Goal: Task Accomplishment & Management: Use online tool/utility

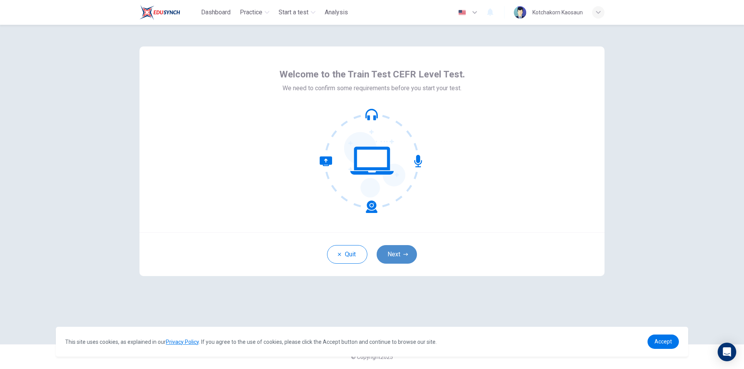
click at [400, 250] on button "Next" at bounding box center [397, 254] width 40 height 19
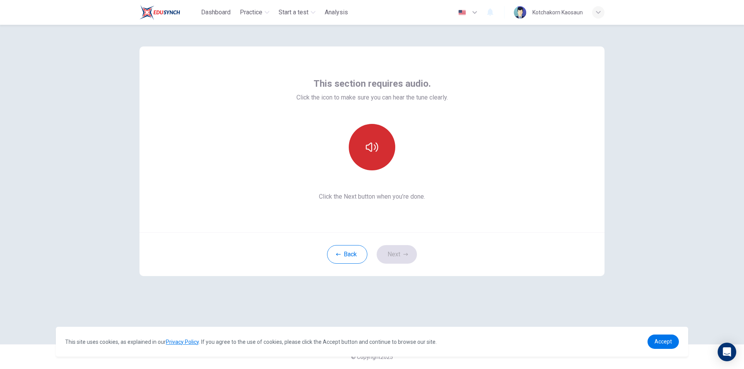
click at [377, 159] on button "button" at bounding box center [372, 147] width 46 height 46
click at [372, 143] on icon "button" at bounding box center [372, 147] width 12 height 12
click at [380, 154] on button "button" at bounding box center [372, 147] width 46 height 46
click at [395, 192] on div "This section requires audio. Click the icon to make sure you can hear the tune …" at bounding box center [372, 139] width 152 height 124
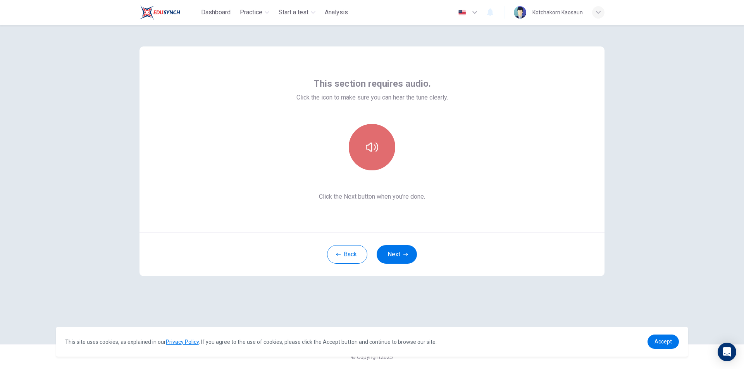
click at [372, 159] on button "button" at bounding box center [372, 147] width 46 height 46
click at [376, 172] on div "This section requires audio. Click the icon to make sure you can hear the tune …" at bounding box center [372, 139] width 152 height 124
click at [402, 254] on button "Next" at bounding box center [397, 254] width 40 height 19
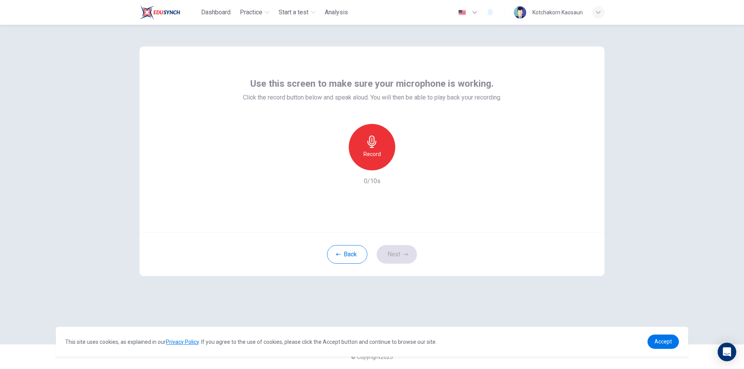
click at [369, 154] on h6 "Record" at bounding box center [371, 154] width 17 height 9
click at [372, 150] on h6 "Stop" at bounding box center [372, 154] width 12 height 9
click at [383, 151] on div "Record" at bounding box center [372, 147] width 46 height 46
click at [382, 150] on div "Stop" at bounding box center [372, 147] width 46 height 46
click at [383, 150] on div "Record" at bounding box center [372, 147] width 46 height 46
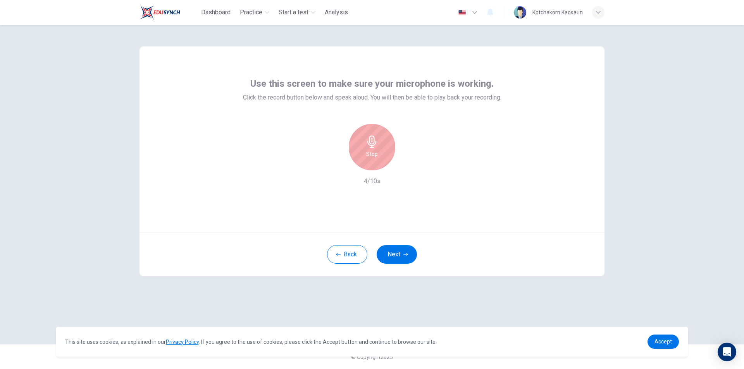
click at [383, 150] on div "Stop" at bounding box center [372, 147] width 46 height 46
click at [403, 167] on div "button" at bounding box center [407, 164] width 12 height 12
click at [408, 167] on icon "button" at bounding box center [408, 164] width 8 height 8
click at [382, 156] on div "Record" at bounding box center [372, 147] width 46 height 46
click at [377, 143] on icon "button" at bounding box center [372, 142] width 12 height 12
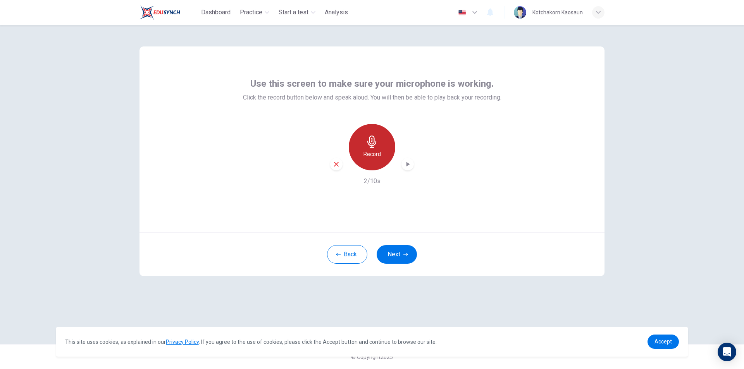
click at [384, 148] on div "Record" at bounding box center [372, 147] width 46 height 46
click at [384, 148] on div "Stop" at bounding box center [372, 147] width 46 height 46
click at [403, 163] on div "button" at bounding box center [407, 164] width 12 height 12
click at [348, 255] on button "Back" at bounding box center [347, 254] width 40 height 19
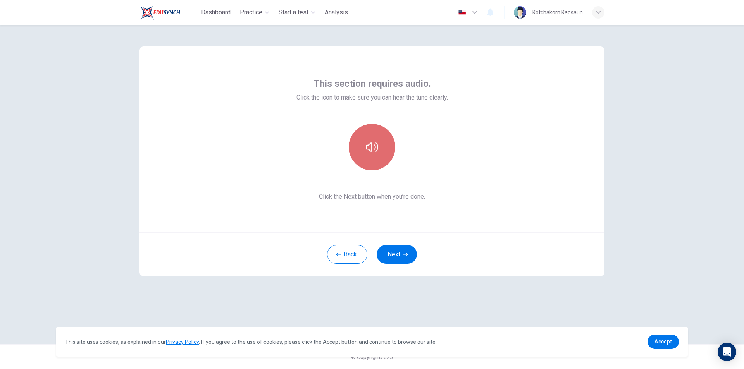
click at [374, 152] on icon "button" at bounding box center [372, 147] width 12 height 12
click at [399, 252] on button "Next" at bounding box center [397, 254] width 40 height 19
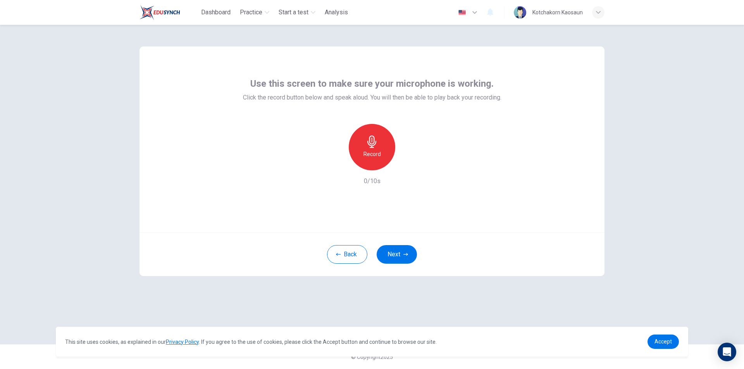
click at [377, 146] on icon "button" at bounding box center [372, 142] width 12 height 12
drag, startPoint x: 395, startPoint y: 255, endPoint x: 414, endPoint y: 194, distance: 63.6
click at [414, 194] on div "Use this screen to make sure your microphone is working. Click the record butto…" at bounding box center [371, 161] width 465 height 230
click at [385, 152] on div "Stop" at bounding box center [372, 147] width 46 height 46
click at [412, 163] on div "button" at bounding box center [407, 164] width 12 height 12
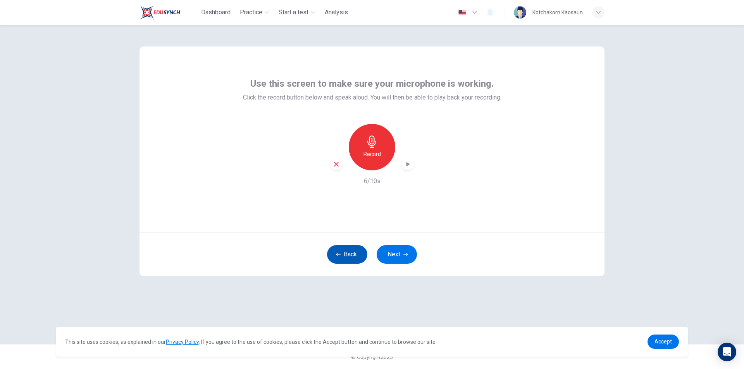
click at [341, 255] on button "Back" at bounding box center [347, 254] width 40 height 19
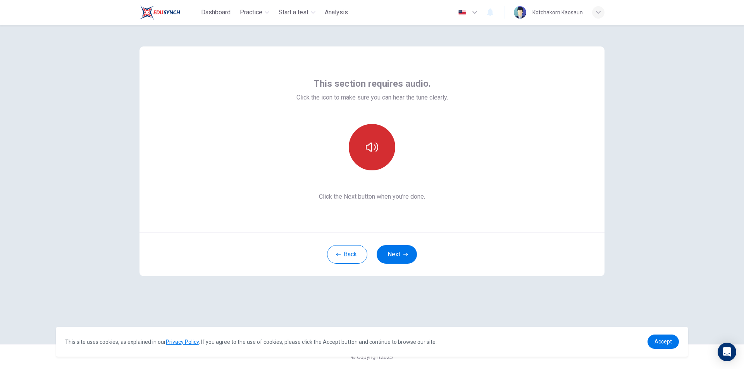
click at [373, 157] on button "button" at bounding box center [372, 147] width 46 height 46
click at [406, 255] on icon "button" at bounding box center [405, 254] width 5 height 5
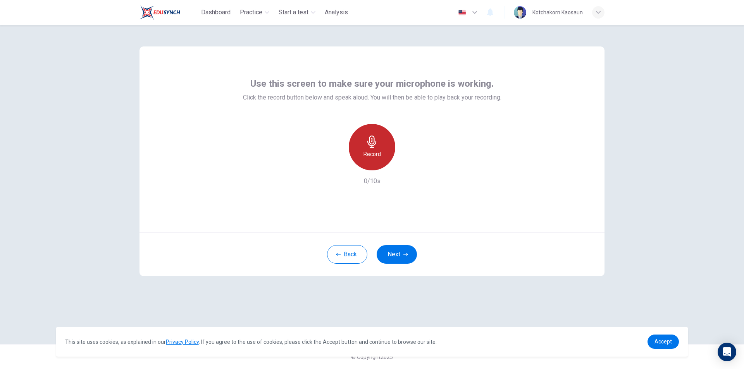
click at [379, 158] on h6 "Record" at bounding box center [371, 154] width 17 height 9
click at [379, 156] on div "Stop" at bounding box center [372, 147] width 46 height 46
click at [410, 163] on icon "button" at bounding box center [408, 164] width 8 height 8
click at [410, 164] on icon "button" at bounding box center [408, 164] width 8 height 8
click at [374, 139] on icon "button" at bounding box center [371, 142] width 9 height 12
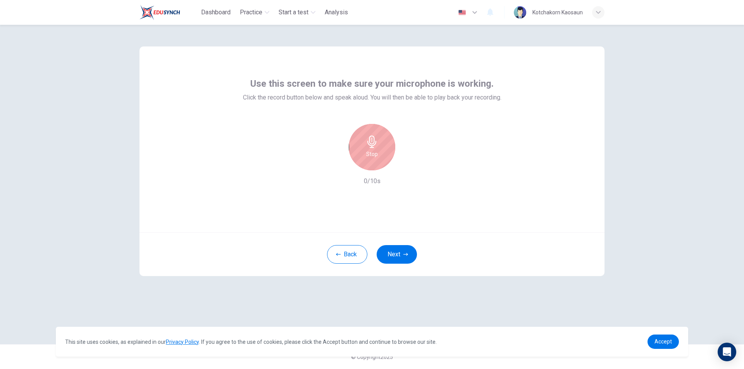
click at [374, 147] on icon "button" at bounding box center [372, 142] width 12 height 12
click at [384, 149] on div "Record" at bounding box center [372, 147] width 46 height 46
click at [385, 147] on div "Stop" at bounding box center [372, 147] width 46 height 46
click at [406, 160] on icon "button" at bounding box center [408, 164] width 8 height 8
click at [410, 165] on icon "button" at bounding box center [408, 164] width 8 height 8
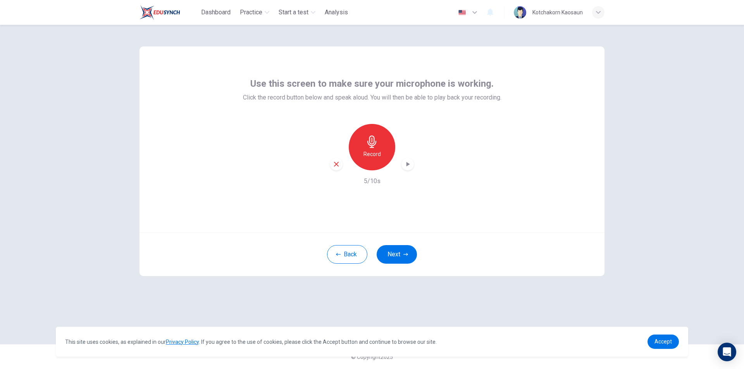
click at [387, 147] on div "Record" at bounding box center [372, 147] width 46 height 46
click at [385, 145] on div "Stop" at bounding box center [372, 147] width 46 height 46
click at [377, 145] on icon "button" at bounding box center [372, 142] width 12 height 12
click at [377, 146] on icon "button" at bounding box center [372, 142] width 12 height 12
click at [405, 164] on icon "button" at bounding box center [408, 164] width 8 height 8
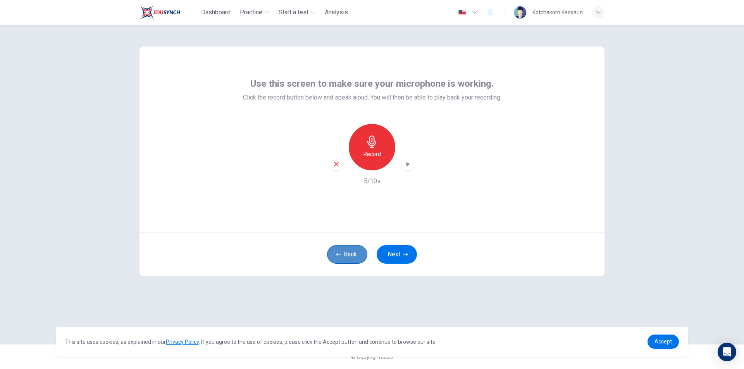
click at [349, 249] on button "Back" at bounding box center [347, 254] width 40 height 19
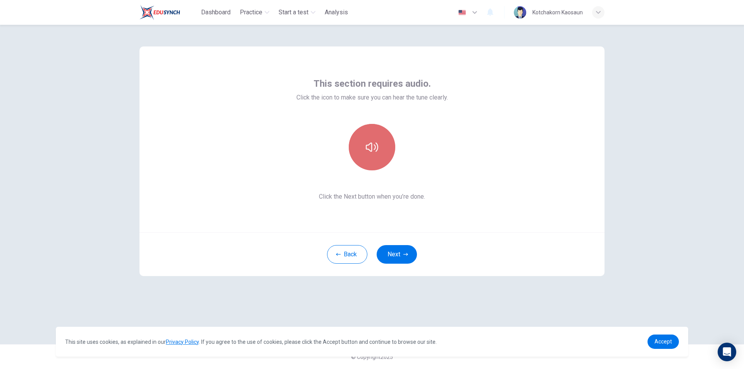
click at [370, 150] on icon "button" at bounding box center [372, 147] width 12 height 12
click at [398, 254] on button "Next" at bounding box center [397, 254] width 40 height 19
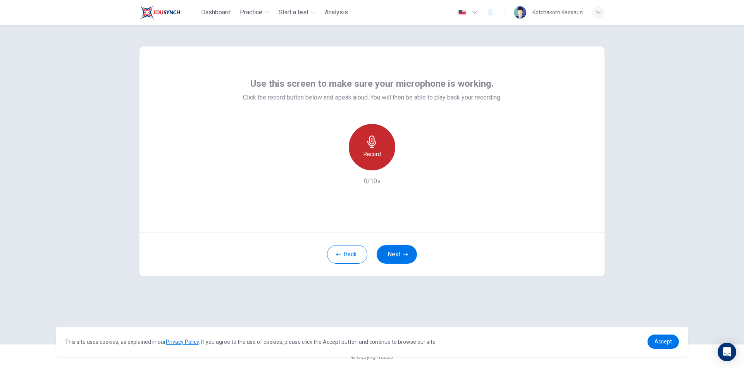
click at [370, 143] on icon "button" at bounding box center [371, 142] width 9 height 12
click at [380, 148] on div "Stop" at bounding box center [372, 147] width 46 height 46
click at [408, 164] on icon "button" at bounding box center [407, 164] width 3 height 5
click at [406, 164] on icon "button" at bounding box center [408, 164] width 8 height 8
click at [338, 163] on icon "button" at bounding box center [336, 164] width 7 height 7
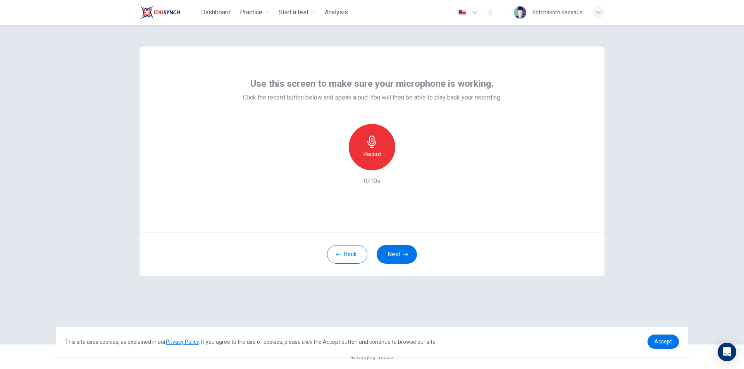
click at [377, 143] on icon "button" at bounding box center [372, 142] width 12 height 12
click at [366, 152] on h6 "Stop" at bounding box center [372, 154] width 12 height 9
click at [408, 164] on icon "button" at bounding box center [407, 164] width 3 height 5
click at [336, 162] on icon "button" at bounding box center [336, 164] width 7 height 7
click at [362, 148] on div "Record" at bounding box center [372, 147] width 46 height 46
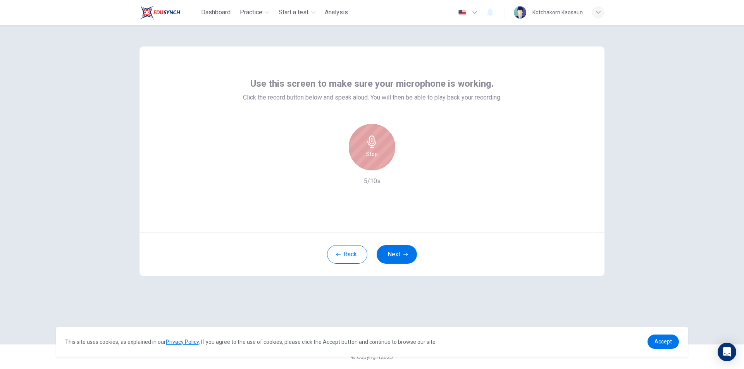
click at [363, 157] on div "Stop" at bounding box center [372, 147] width 46 height 46
click at [406, 165] on icon "button" at bounding box center [408, 164] width 8 height 8
click at [371, 157] on h6 "Record" at bounding box center [371, 154] width 17 height 9
click at [370, 146] on icon "button" at bounding box center [372, 142] width 12 height 12
click at [407, 165] on icon "button" at bounding box center [407, 164] width 3 height 5
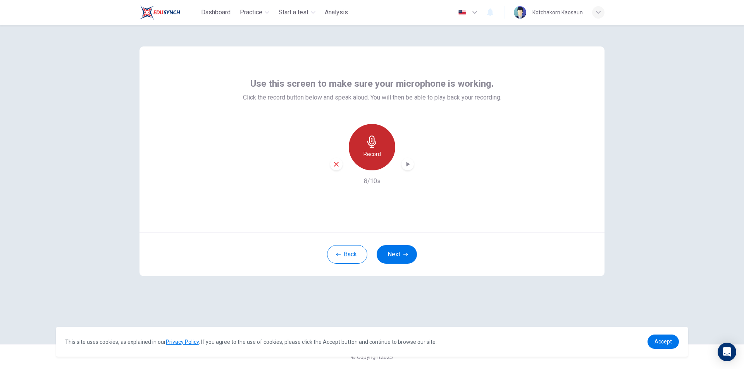
click at [382, 146] on div "Record" at bounding box center [372, 147] width 46 height 46
click at [384, 150] on div "Stop" at bounding box center [372, 147] width 46 height 46
click at [408, 164] on icon "button" at bounding box center [407, 164] width 3 height 5
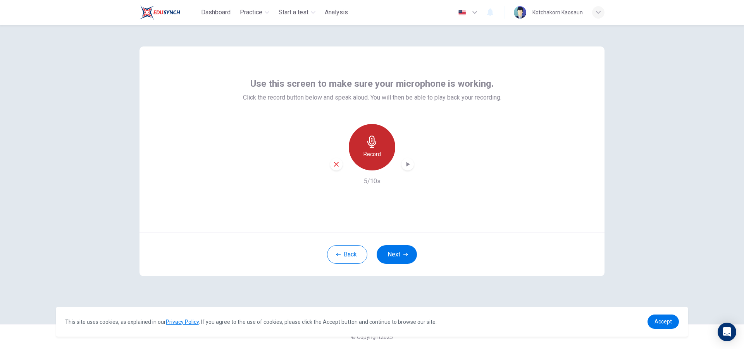
click at [364, 145] on div "Record" at bounding box center [372, 147] width 46 height 46
click at [365, 150] on div "Stop" at bounding box center [372, 147] width 46 height 46
click at [405, 163] on icon "button" at bounding box center [408, 164] width 8 height 8
click at [599, 9] on div "button" at bounding box center [598, 12] width 12 height 12
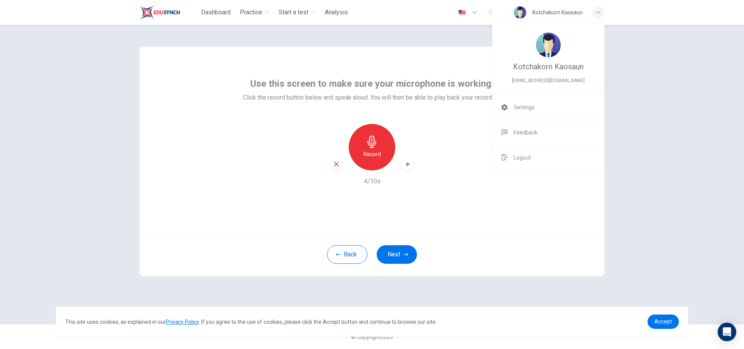
click at [663, 86] on div at bounding box center [372, 174] width 744 height 349
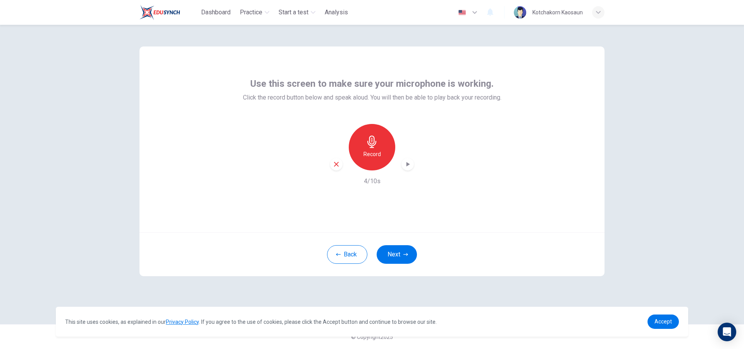
click at [600, 15] on div "button" at bounding box center [598, 12] width 12 height 12
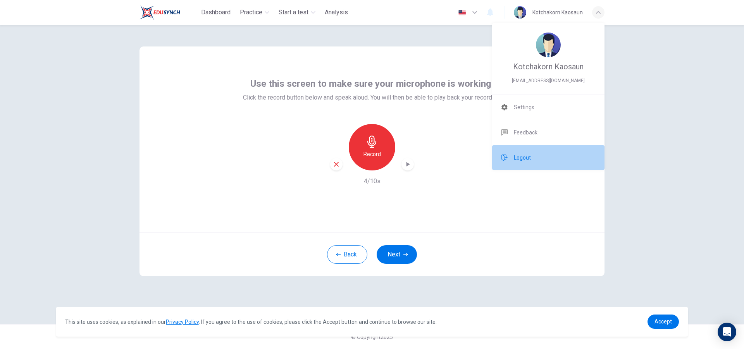
click at [535, 160] on li "Logout" at bounding box center [548, 157] width 112 height 25
